Goal: Consume media (video, audio): Consume media (video, audio)

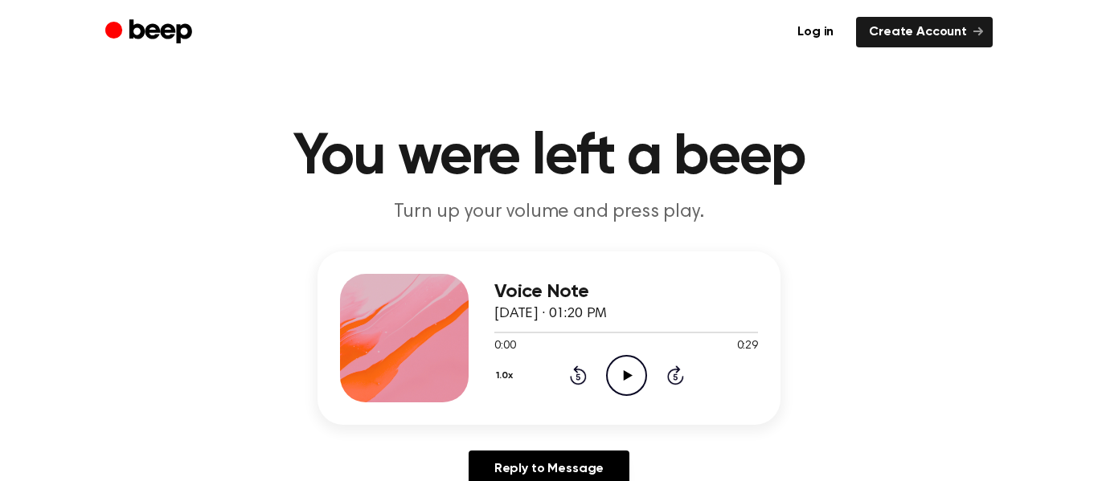
click at [612, 362] on icon "Play Audio" at bounding box center [626, 375] width 41 height 41
click at [620, 377] on icon "Pause Audio" at bounding box center [626, 375] width 41 height 41
click at [620, 377] on icon "Play Audio" at bounding box center [626, 375] width 41 height 41
click at [620, 382] on icon "Pause Audio" at bounding box center [626, 375] width 41 height 41
click at [620, 382] on icon "Play Audio" at bounding box center [626, 375] width 41 height 41
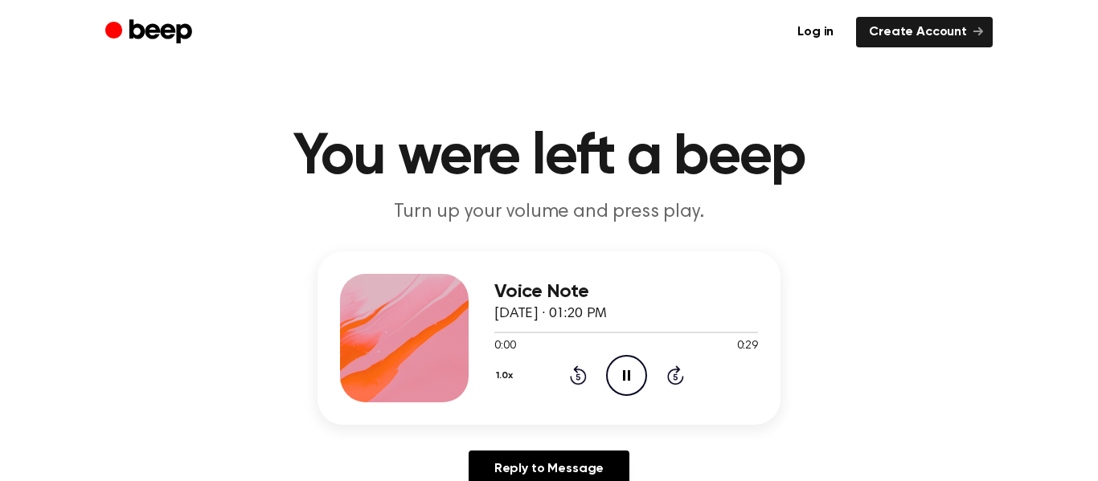
click at [620, 382] on icon "Pause Audio" at bounding box center [626, 375] width 41 height 41
click at [620, 382] on icon "Play Audio" at bounding box center [626, 375] width 41 height 41
click at [620, 382] on icon "Pause Audio" at bounding box center [626, 375] width 41 height 41
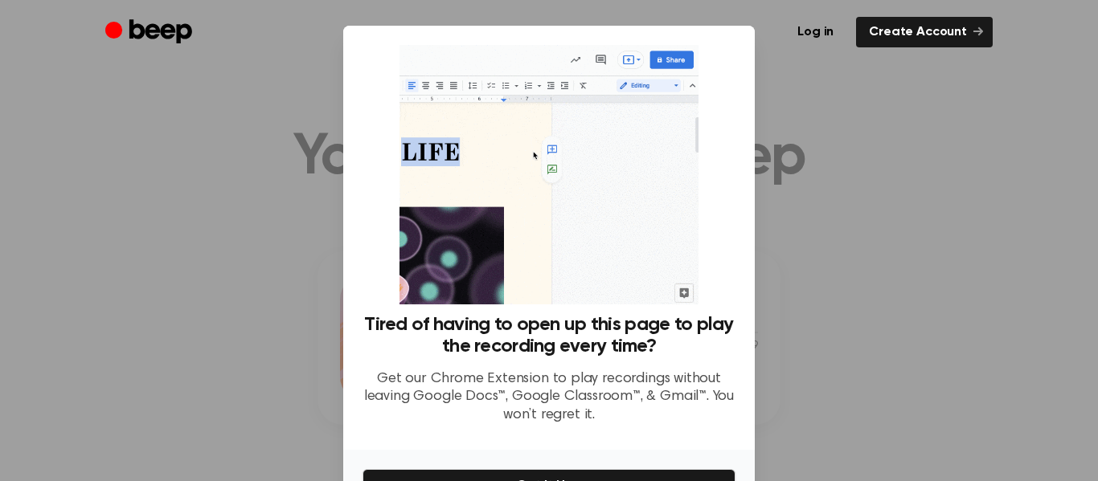
click at [620, 382] on p "Get our Chrome Extension to play recordings without leaving Google Docs™, Googl…" at bounding box center [548, 397] width 373 height 55
click at [847, 270] on div at bounding box center [549, 240] width 1098 height 481
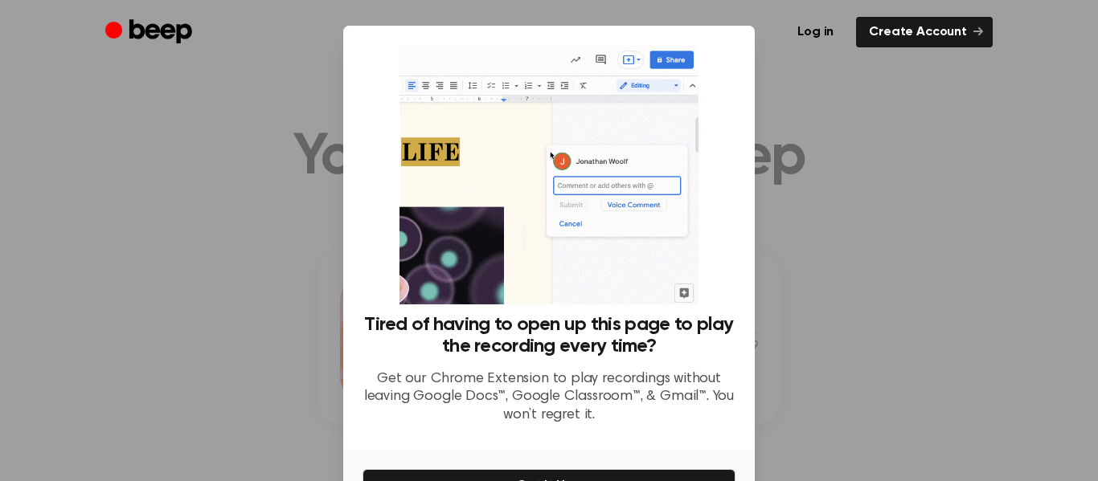
scroll to position [99, 0]
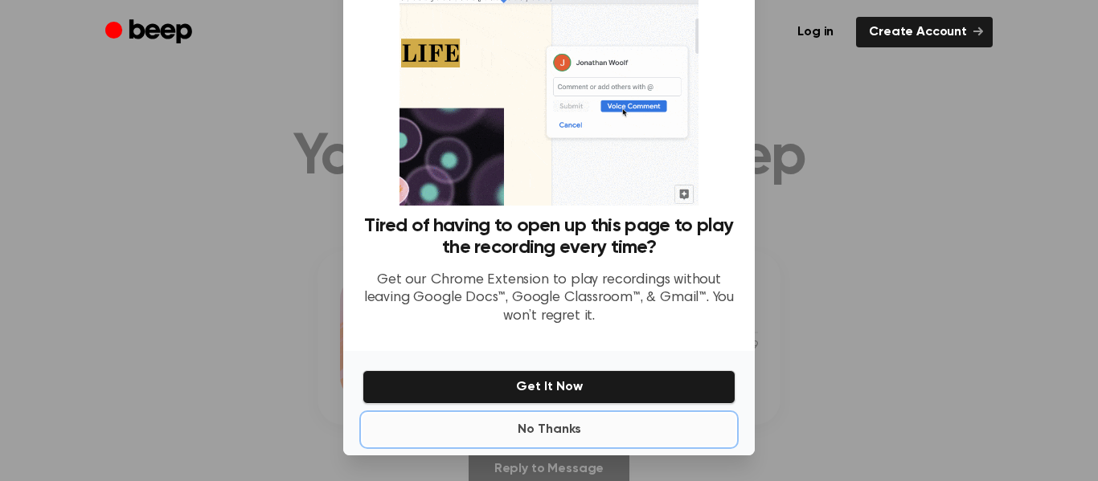
click at [610, 429] on button "No Thanks" at bounding box center [548, 430] width 373 height 32
